Goal: Check status

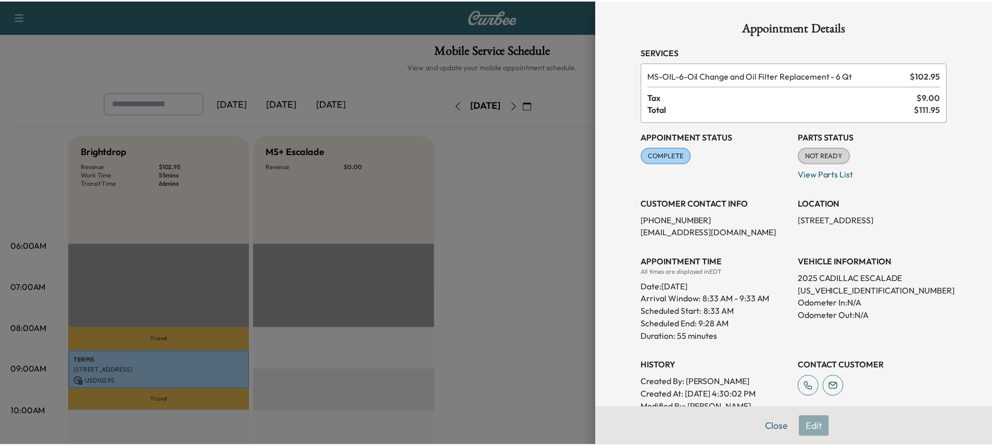
scroll to position [156, 0]
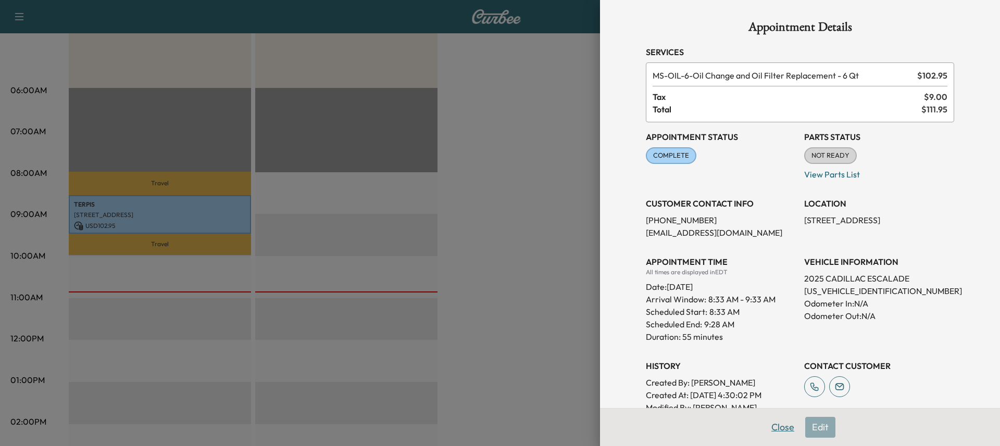
click at [780, 426] on button "Close" at bounding box center [783, 427] width 36 height 21
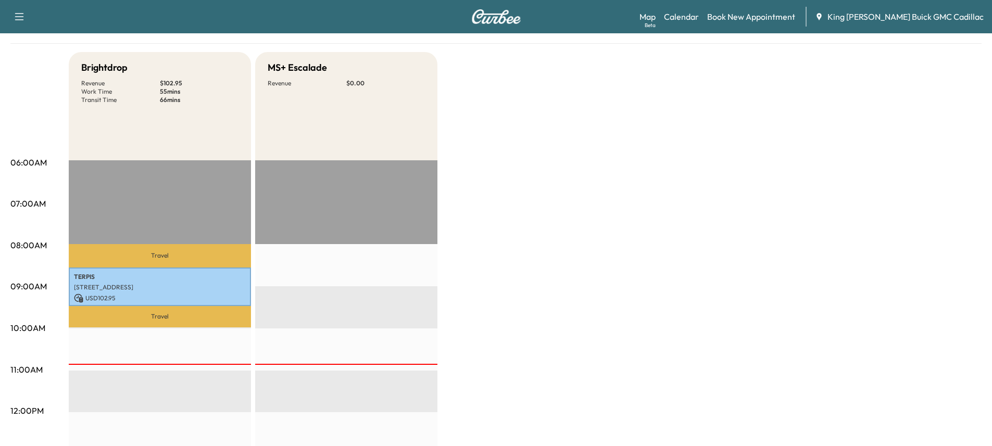
scroll to position [0, 0]
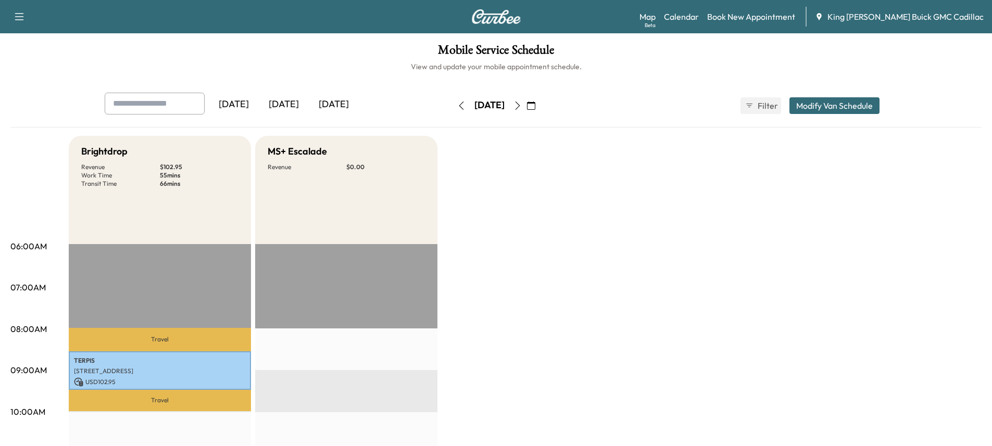
click at [520, 109] on icon "button" at bounding box center [517, 106] width 5 height 8
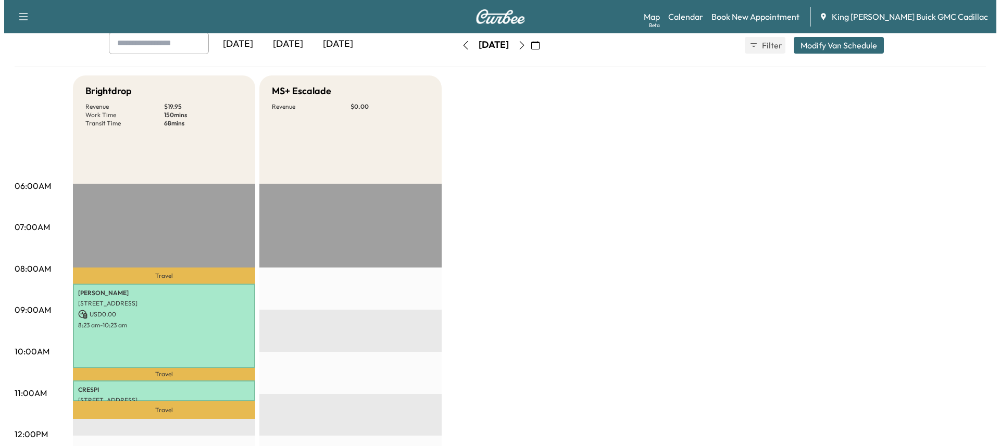
scroll to position [156, 0]
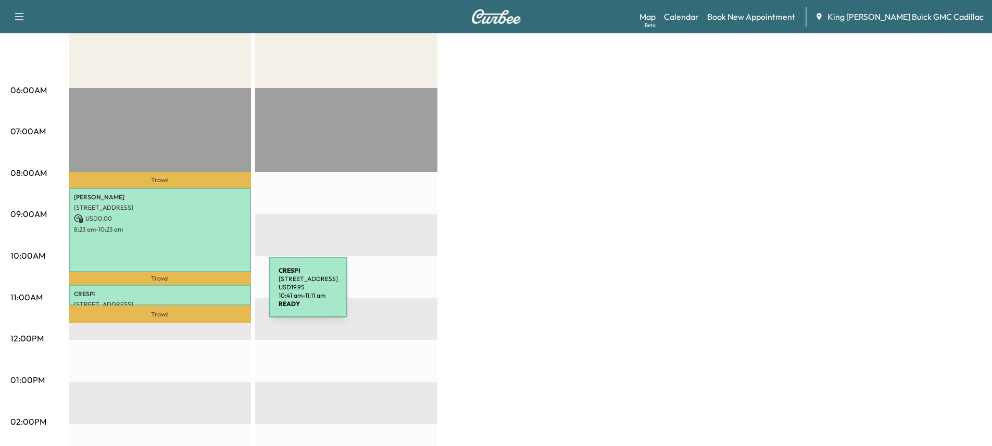
click at [191, 294] on p "CRESPI" at bounding box center [160, 294] width 172 height 8
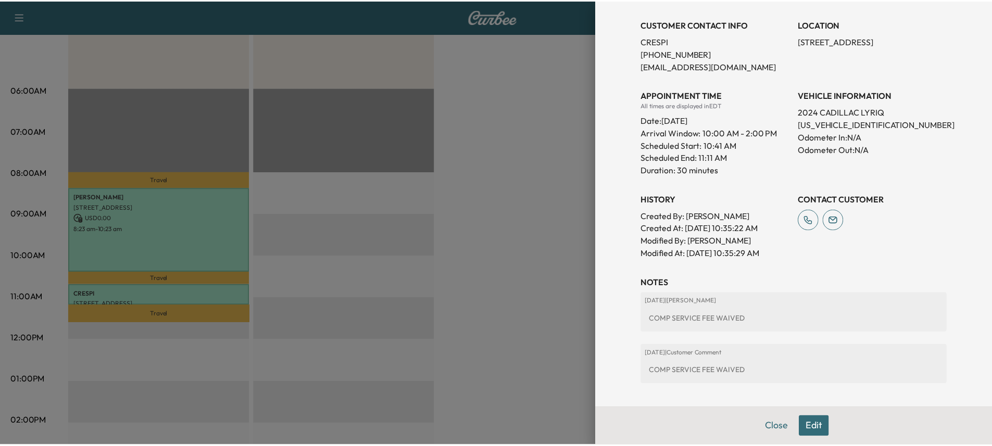
scroll to position [0, 0]
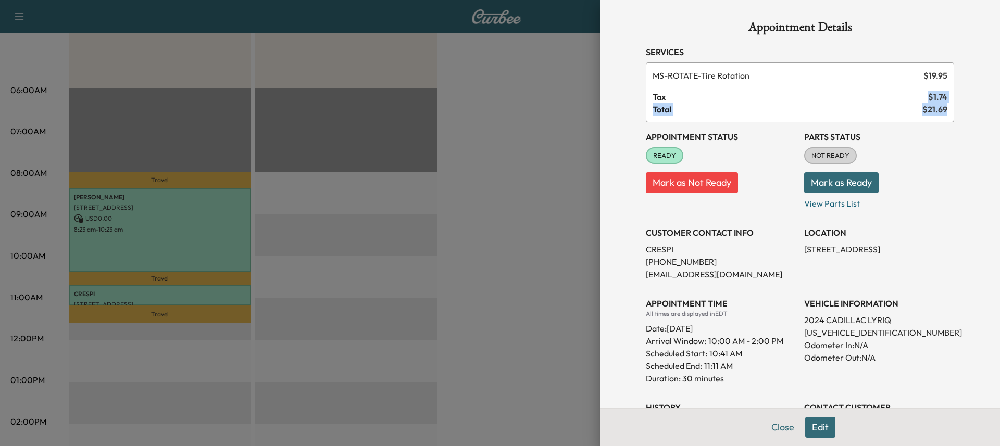
drag, startPoint x: 920, startPoint y: 93, endPoint x: 946, endPoint y: 103, distance: 28.0
click at [946, 103] on div "MS-ROTATE - Tire Rotation $ 19.95 Tax $ 1.74 Total $ 21.69" at bounding box center [800, 92] width 308 height 60
click at [934, 112] on span "$ 21.69" at bounding box center [934, 109] width 25 height 12
click at [942, 112] on div "MS-ROTATE - Tire Rotation $ 19.95 Tax $ 1.74 Total $ 21.69" at bounding box center [800, 92] width 308 height 60
click at [774, 428] on button "Close" at bounding box center [783, 427] width 36 height 21
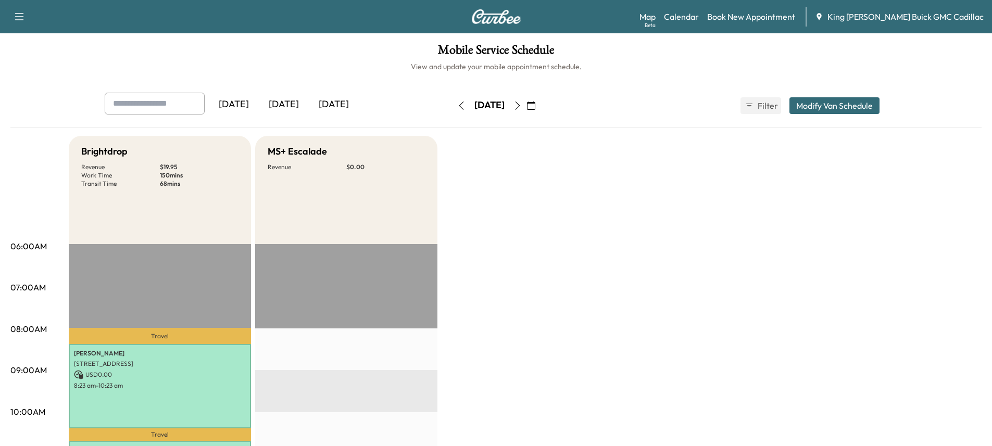
click at [522, 102] on icon "button" at bounding box center [518, 106] width 8 height 8
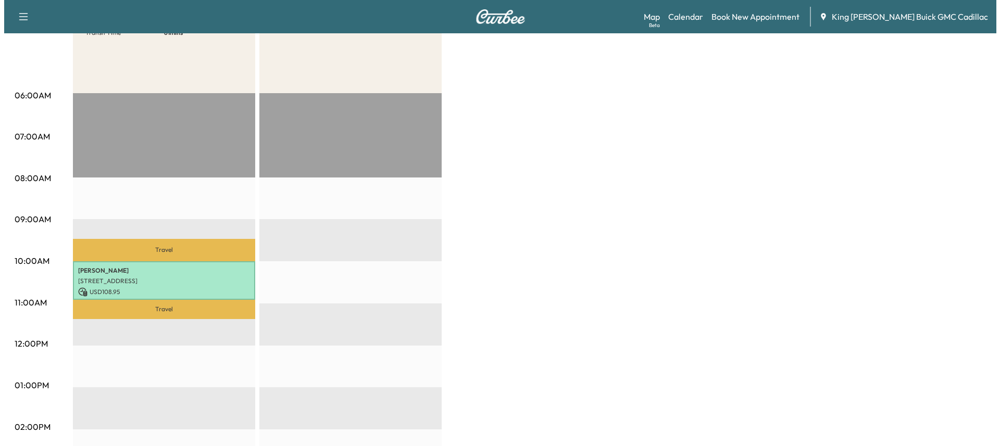
scroll to position [156, 0]
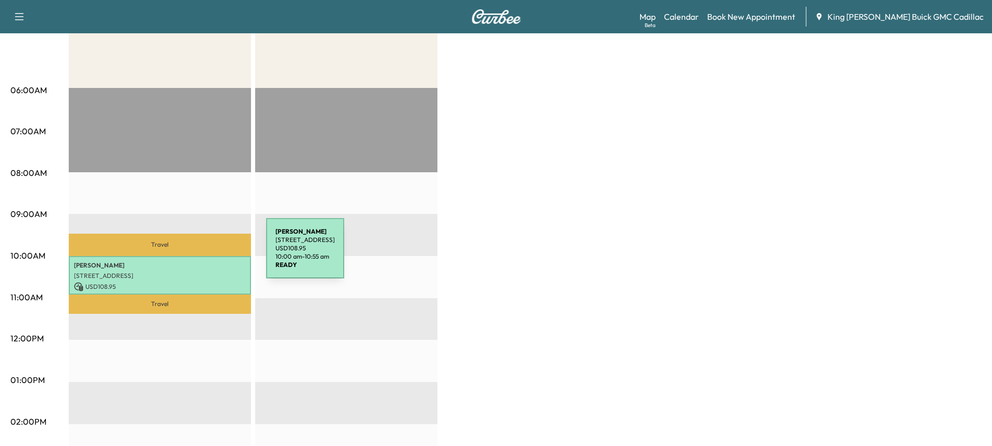
click at [191, 256] on div "[PERSON_NAME] [STREET_ADDRESS] USD 108.95 10:00 am - 10:55 am" at bounding box center [160, 275] width 182 height 39
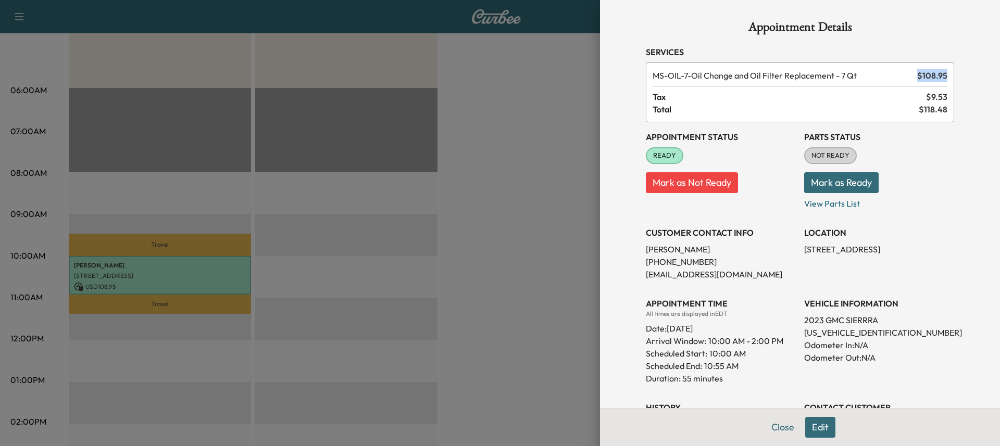
drag, startPoint x: 907, startPoint y: 68, endPoint x: 959, endPoint y: 79, distance: 52.8
click at [962, 79] on div "Appointment Details Services MS-OIL-7 - Oil Change and Oil Filter Replacement -…" at bounding box center [800, 223] width 400 height 446
drag, startPoint x: 907, startPoint y: 99, endPoint x: 959, endPoint y: 107, distance: 52.1
click at [959, 107] on div "Appointment Details Services MS-OIL-7 - Oil Change and Oil Filter Replacement -…" at bounding box center [800, 223] width 400 height 446
click at [940, 107] on div "MS-OIL-7 - Oil Change and Oil Filter Replacement - 7 Qt $ 108.95 Tax $ 9.53 Tot…" at bounding box center [800, 92] width 308 height 60
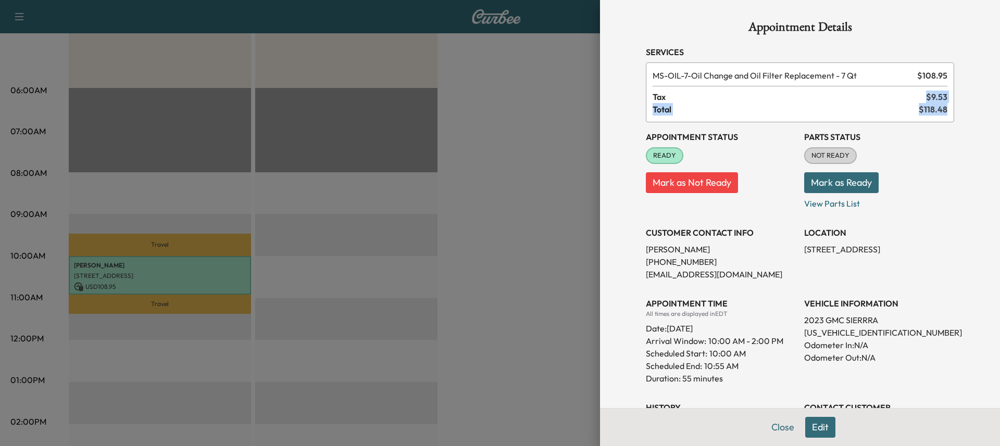
click at [940, 107] on div "MS-OIL-7 - Oil Change and Oil Filter Replacement - 7 Qt $ 108.95 Tax $ 9.53 Tot…" at bounding box center [800, 92] width 308 height 60
